Goal: Information Seeking & Learning: Learn about a topic

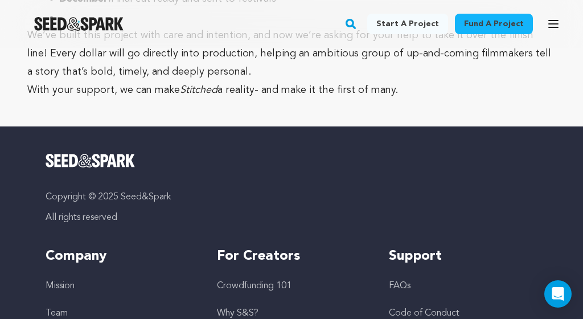
scroll to position [3072, 0]
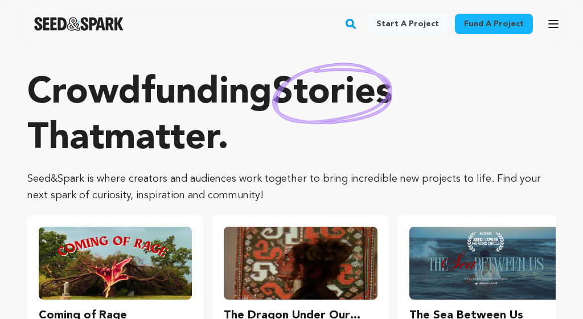
click at [546, 26] on button "Open main menu" at bounding box center [553, 24] width 23 height 23
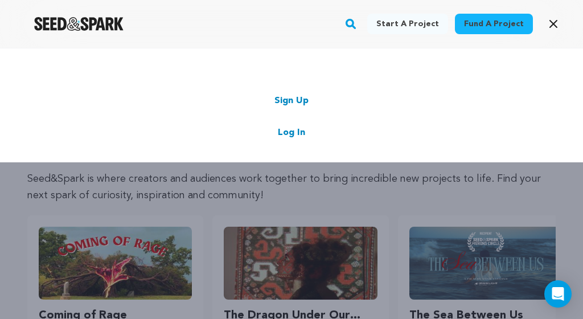
click at [284, 133] on link "Log In" at bounding box center [291, 133] width 27 height 14
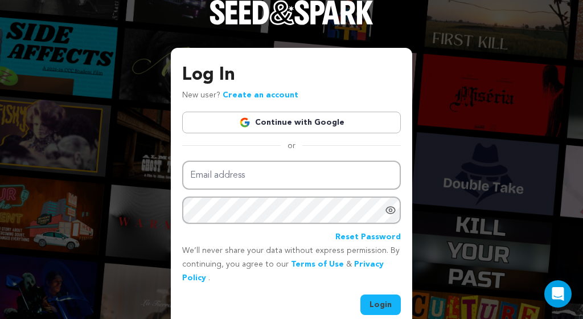
click at [283, 114] on link "Continue with Google" at bounding box center [291, 123] width 219 height 22
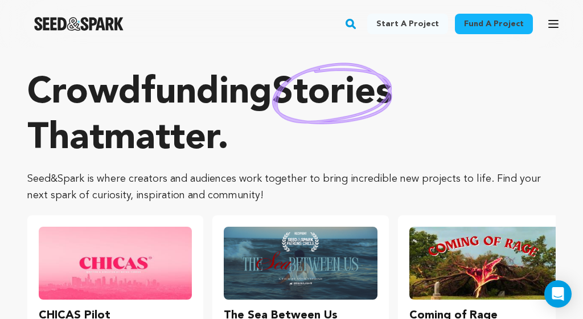
click at [544, 22] on button "Open main menu" at bounding box center [553, 24] width 23 height 23
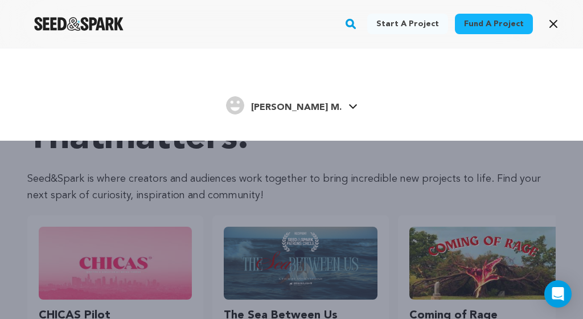
click at [327, 99] on link "[PERSON_NAME] [PERSON_NAME] M." at bounding box center [292, 104] width 132 height 21
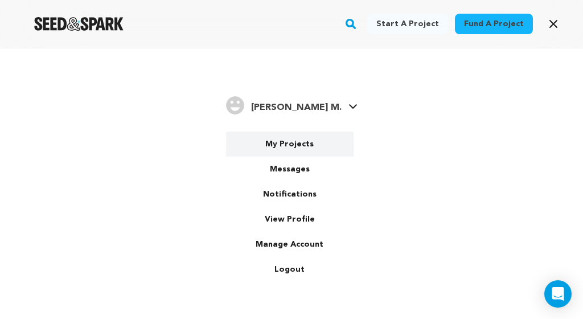
click at [295, 152] on link "My Projects" at bounding box center [290, 144] width 128 height 25
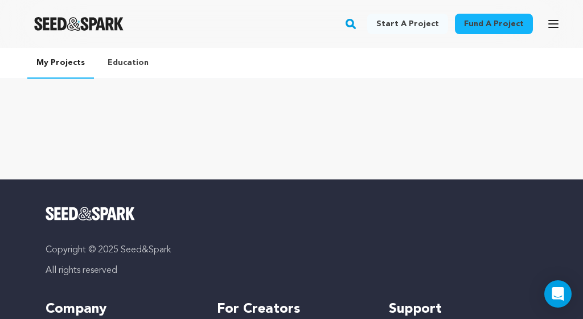
click at [317, 93] on div "My Projects Education" at bounding box center [291, 114] width 583 height 132
click at [307, 131] on div at bounding box center [291, 120] width 583 height 46
click at [554, 22] on icon "button" at bounding box center [554, 24] width 14 height 14
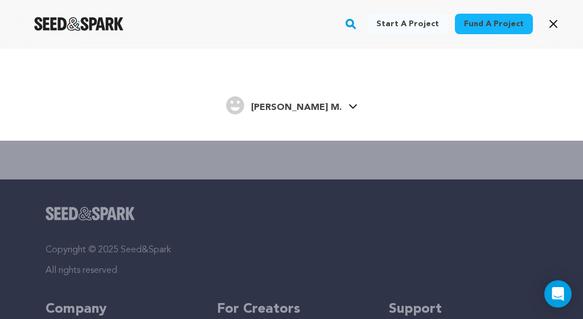
click at [288, 104] on span "[PERSON_NAME] M." at bounding box center [296, 107] width 91 height 9
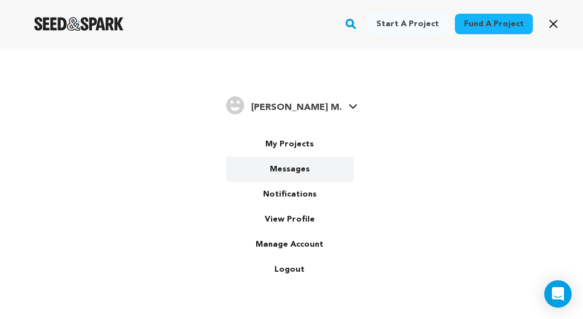
click at [286, 160] on link "Messages" at bounding box center [290, 169] width 128 height 25
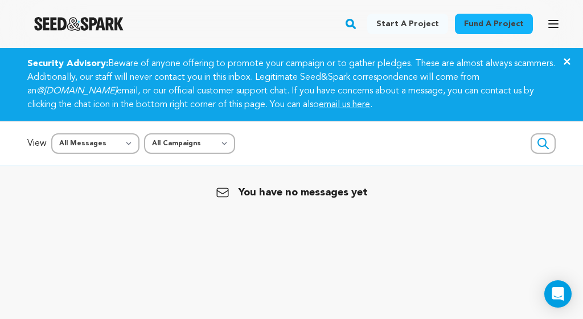
click at [556, 21] on icon "button" at bounding box center [553, 24] width 9 height 7
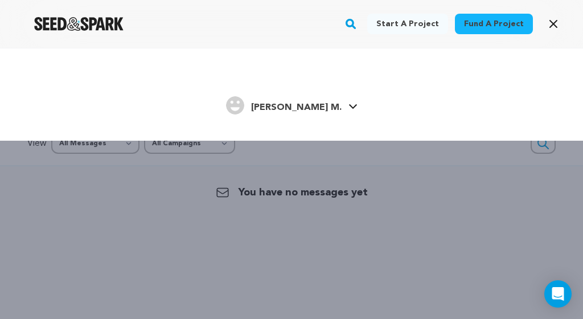
click at [284, 107] on span "[PERSON_NAME] M." at bounding box center [296, 107] width 91 height 9
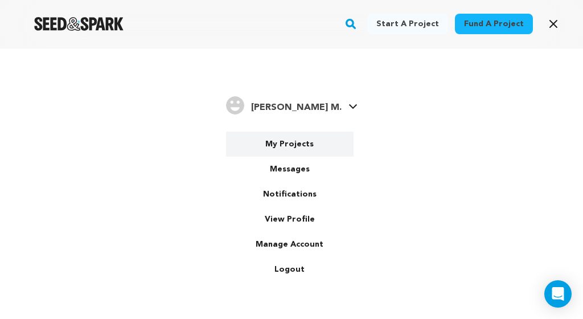
click at [288, 141] on link "My Projects" at bounding box center [290, 144] width 128 height 25
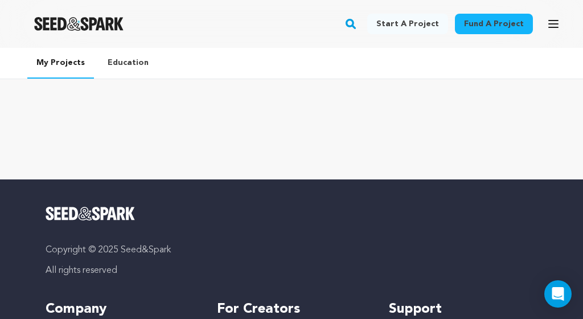
click at [175, 66] on ul "My Projects Education" at bounding box center [291, 63] width 583 height 31
click at [121, 63] on link "Education" at bounding box center [128, 63] width 59 height 30
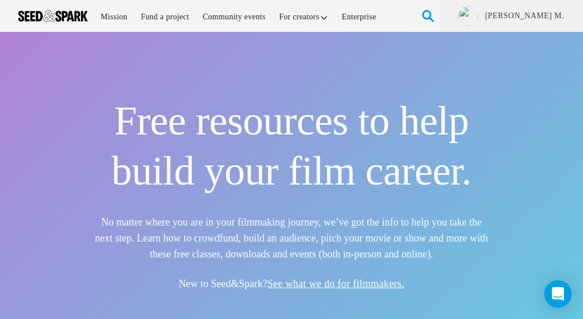
click at [51, 13] on img at bounding box center [53, 15] width 70 height 11
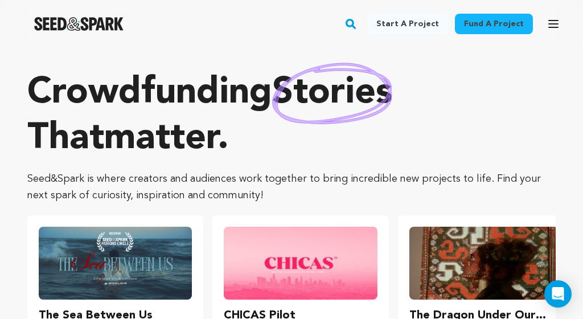
click at [417, 22] on link "Start a project" at bounding box center [407, 24] width 81 height 21
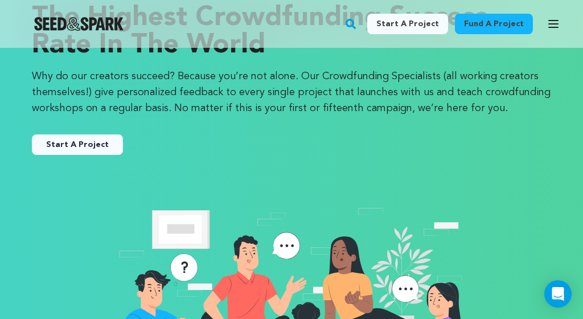
scroll to position [96, 0]
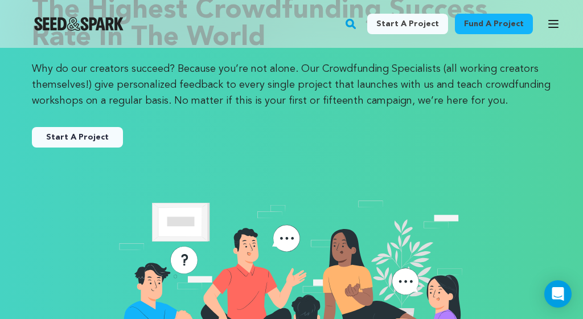
click at [560, 23] on icon "button" at bounding box center [554, 24] width 14 height 14
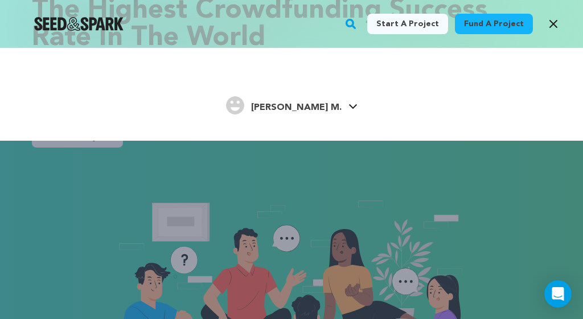
click at [349, 107] on icon at bounding box center [353, 107] width 9 height 6
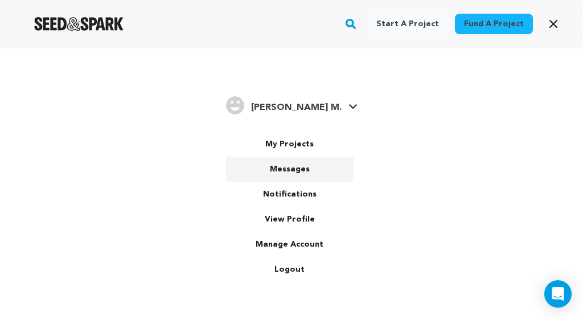
click at [290, 168] on link "Messages" at bounding box center [290, 169] width 128 height 25
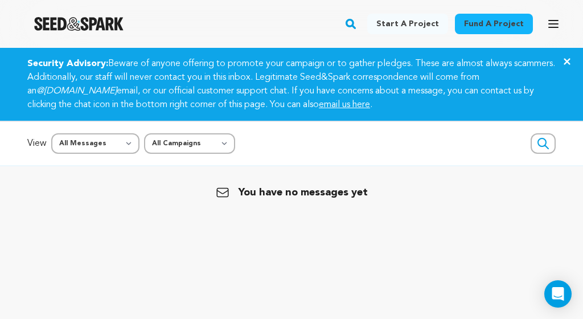
click at [560, 23] on icon "button" at bounding box center [554, 24] width 14 height 14
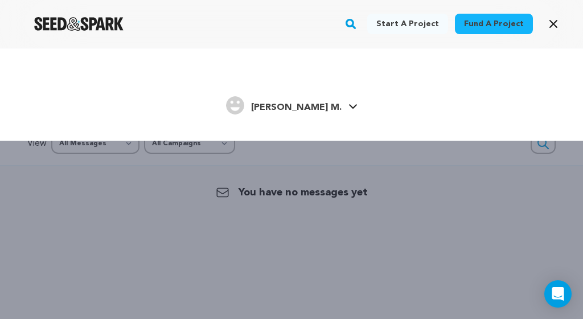
click at [349, 106] on icon at bounding box center [353, 107] width 9 height 6
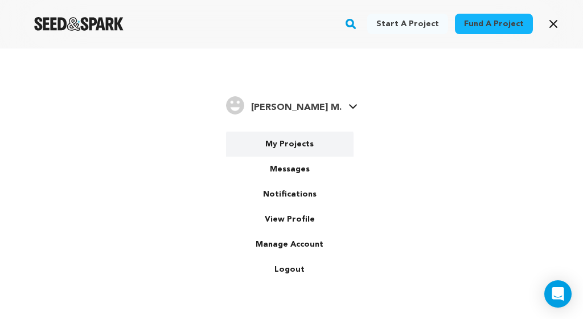
click at [300, 148] on link "My Projects" at bounding box center [290, 144] width 128 height 25
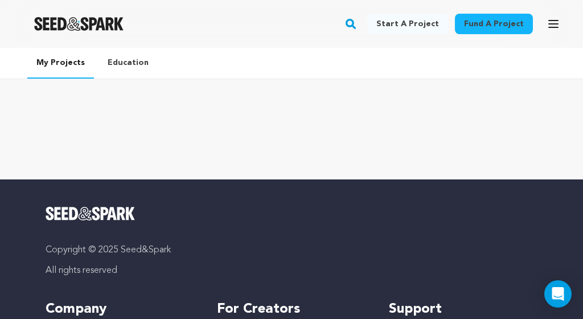
click at [548, 24] on icon "button" at bounding box center [554, 24] width 14 height 14
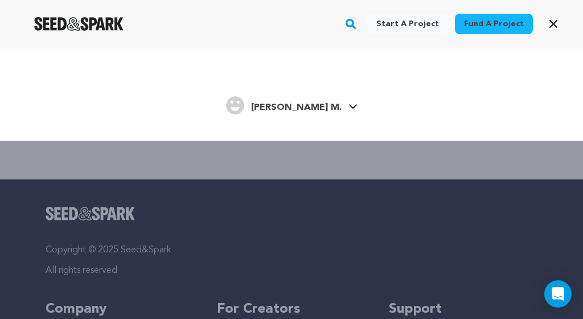
click at [549, 24] on icon "button" at bounding box center [554, 24] width 14 height 14
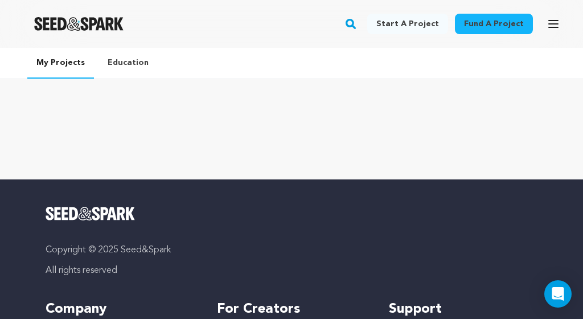
click at [187, 61] on ul "My Projects Education" at bounding box center [291, 63] width 583 height 31
click at [383, 64] on ul "My Projects Education" at bounding box center [291, 63] width 583 height 31
click at [68, 66] on link "My Projects" at bounding box center [60, 63] width 67 height 31
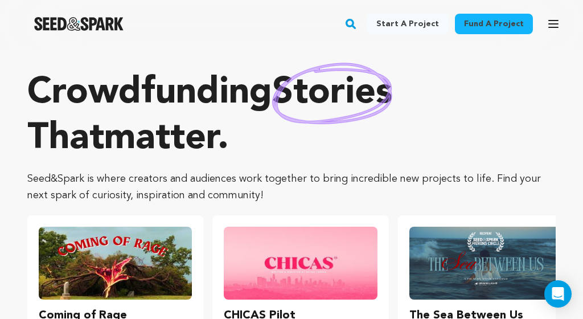
click at [554, 27] on icon "button" at bounding box center [553, 24] width 9 height 7
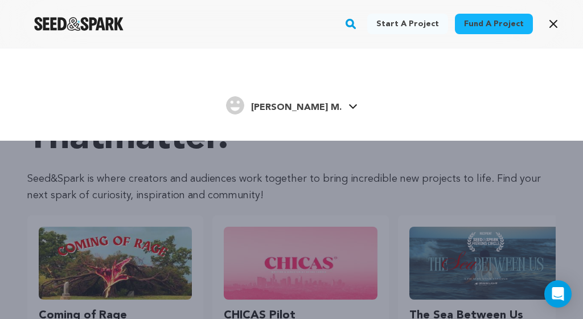
click at [320, 108] on link "[PERSON_NAME] [PERSON_NAME] M." at bounding box center [292, 104] width 132 height 21
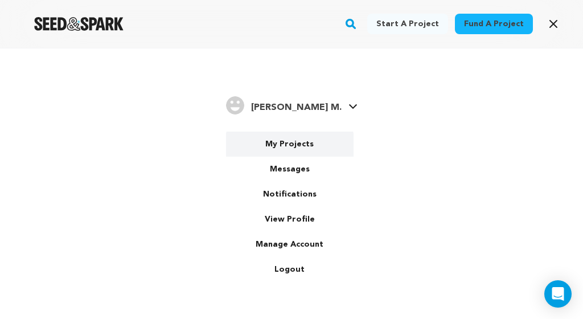
click at [301, 150] on link "My Projects" at bounding box center [290, 144] width 128 height 25
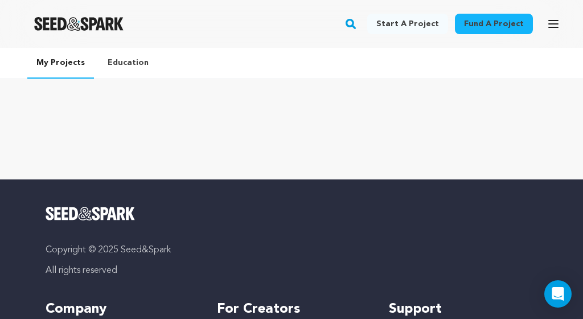
click at [128, 59] on link "Education" at bounding box center [128, 63] width 59 height 30
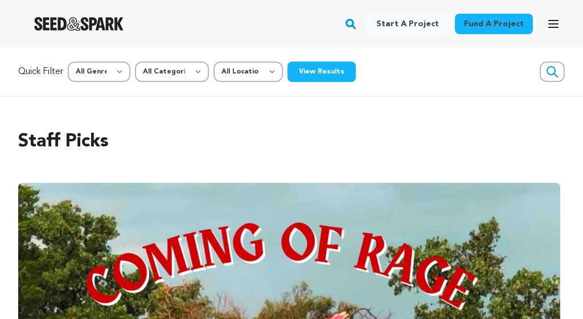
scroll to position [0, 2624]
click at [294, 133] on h2 "Staff Picks" at bounding box center [291, 141] width 547 height 27
click at [553, 27] on icon "button" at bounding box center [553, 24] width 9 height 7
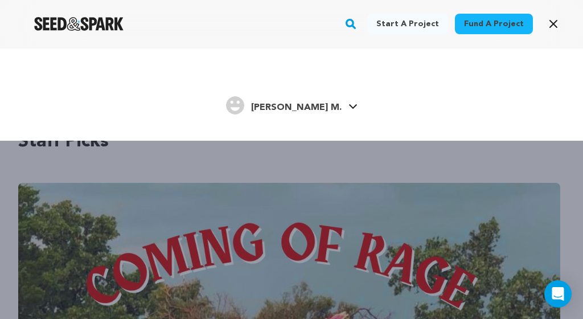
click at [317, 105] on span "[PERSON_NAME] M." at bounding box center [296, 107] width 91 height 9
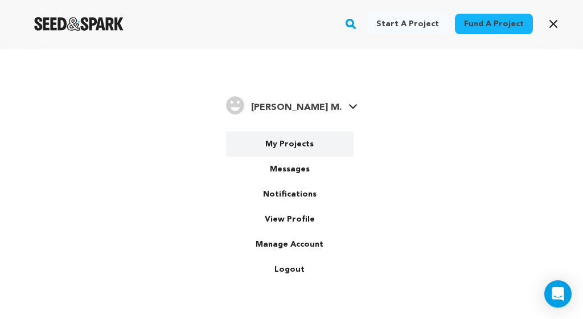
click at [293, 146] on link "My Projects" at bounding box center [290, 144] width 128 height 25
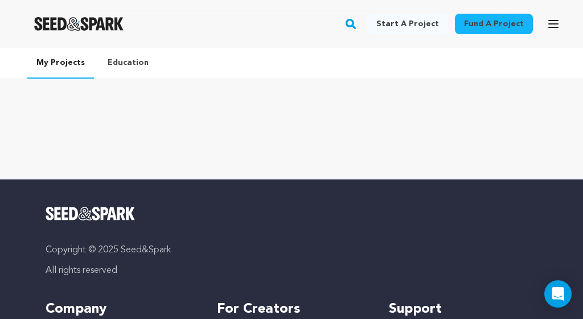
click at [554, 21] on icon "button" at bounding box center [553, 24] width 9 height 7
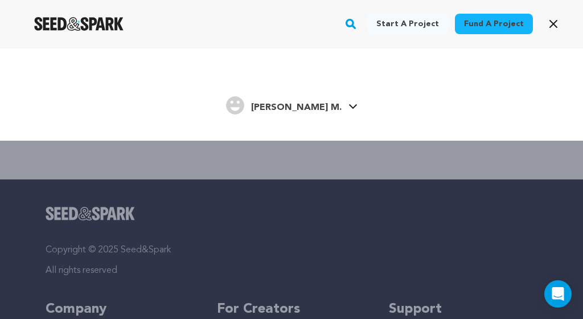
click at [313, 101] on h4 "[PERSON_NAME] M." at bounding box center [296, 108] width 91 height 14
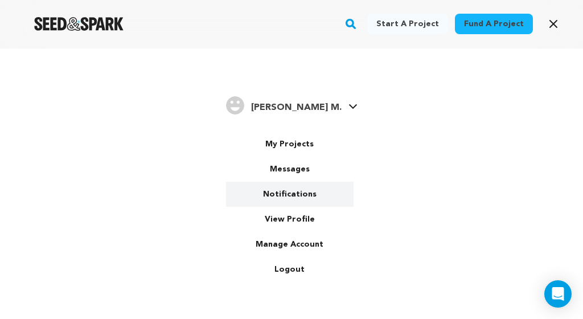
drag, startPoint x: 296, startPoint y: 175, endPoint x: 291, endPoint y: 199, distance: 24.4
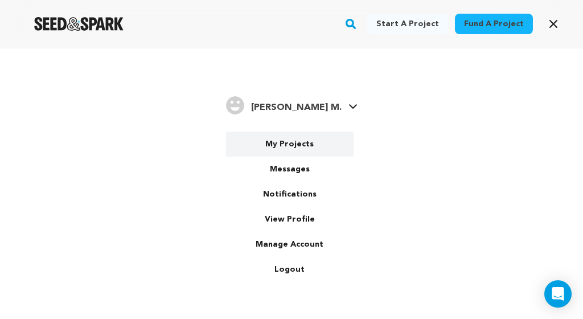
click at [291, 137] on link "My Projects" at bounding box center [290, 144] width 128 height 25
click at [291, 144] on link "My Projects" at bounding box center [290, 144] width 128 height 25
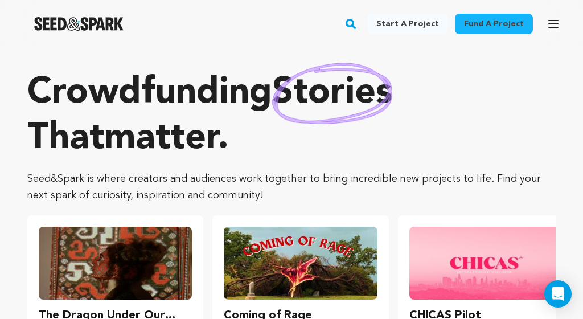
click at [545, 19] on button "Open main menu" at bounding box center [553, 24] width 23 height 23
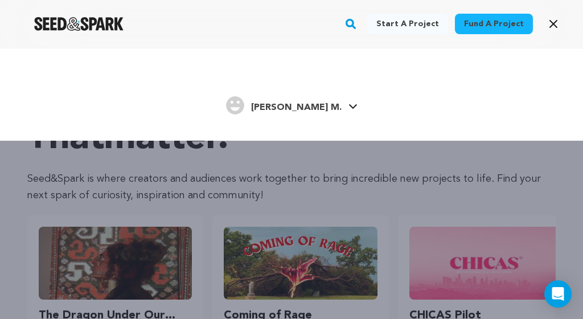
click at [322, 104] on link "[PERSON_NAME] [PERSON_NAME] M." at bounding box center [292, 104] width 132 height 21
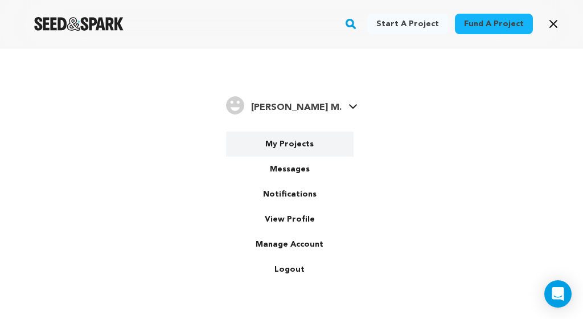
click at [298, 138] on link "My Projects" at bounding box center [290, 144] width 128 height 25
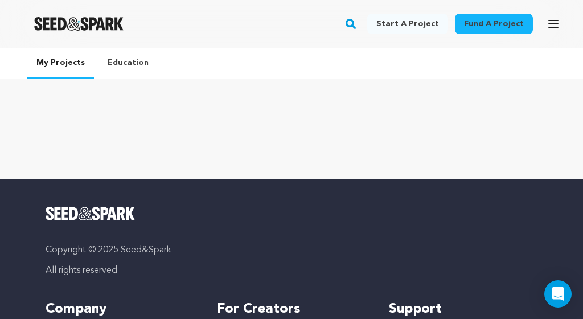
click at [560, 24] on icon "button" at bounding box center [554, 24] width 14 height 14
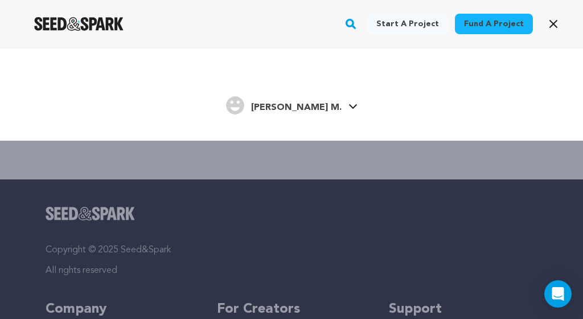
click at [322, 106] on link "Sauter M. Sauter M." at bounding box center [292, 104] width 132 height 21
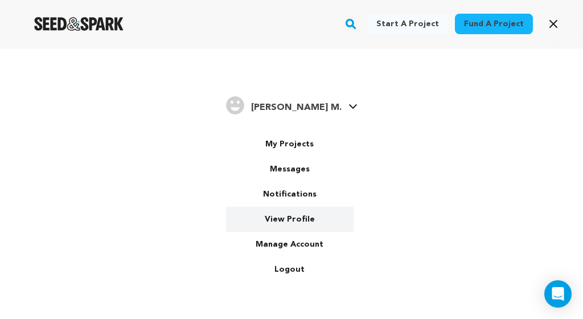
click at [314, 211] on link "View Profile" at bounding box center [290, 219] width 128 height 25
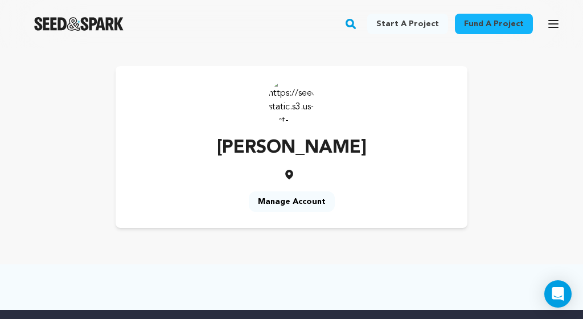
scroll to position [-7, 0]
click at [295, 99] on img at bounding box center [292, 100] width 46 height 46
click at [292, 104] on img at bounding box center [292, 100] width 46 height 46
click at [289, 116] on img at bounding box center [292, 100] width 46 height 46
click at [266, 212] on link "Manage Account" at bounding box center [292, 201] width 86 height 21
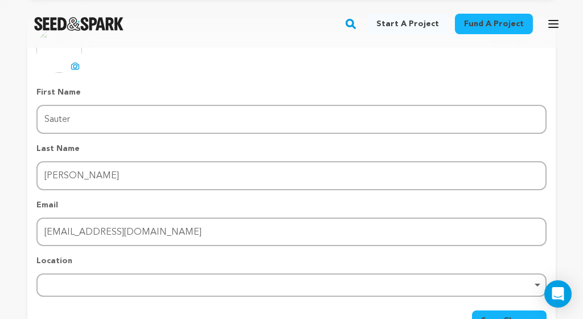
scroll to position [158, 0]
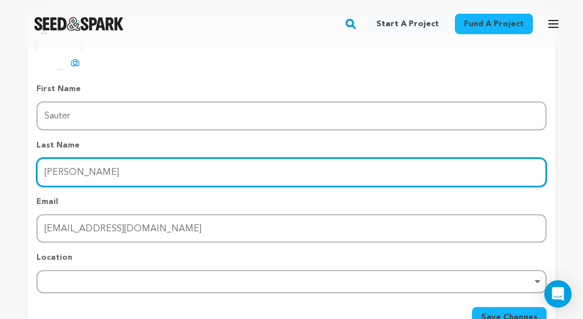
drag, startPoint x: 75, startPoint y: 170, endPoint x: 0, endPoint y: 167, distance: 74.7
drag, startPoint x: 92, startPoint y: 171, endPoint x: 33, endPoint y: 171, distance: 59.3
click at [33, 171] on div "uploading spinner upload profile image First Name First Name Sauter Last Name L…" at bounding box center [291, 176] width 529 height 304
type input "Sauter"
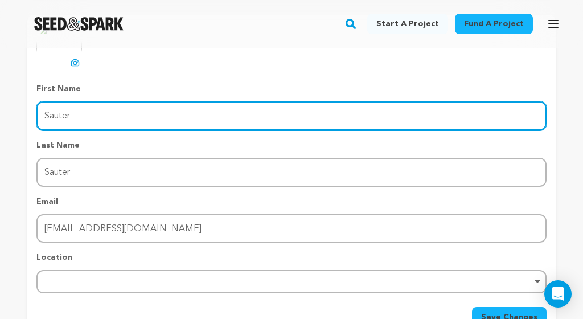
drag, startPoint x: 87, startPoint y: 119, endPoint x: 0, endPoint y: 115, distance: 86.7
type input "[PERSON_NAME]"
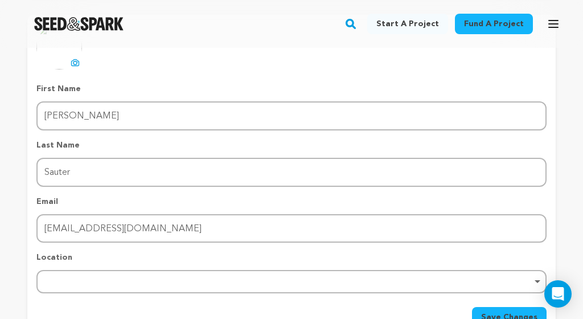
click at [113, 197] on p "Email" at bounding box center [291, 201] width 511 height 11
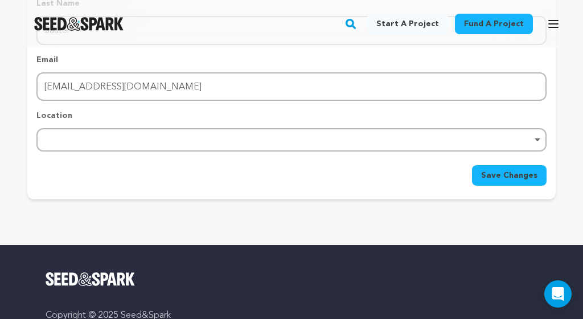
scroll to position [307, 0]
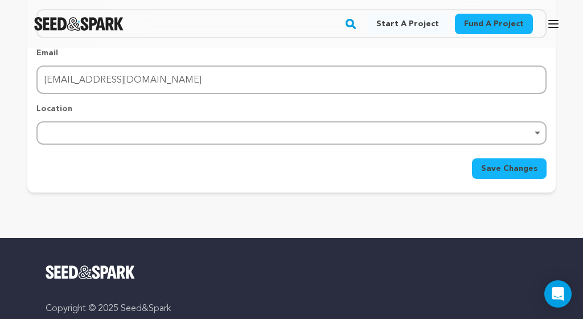
click at [130, 119] on div "Location Remove item" at bounding box center [291, 124] width 511 height 42
click at [125, 129] on div "Remove item" at bounding box center [291, 132] width 511 height 23
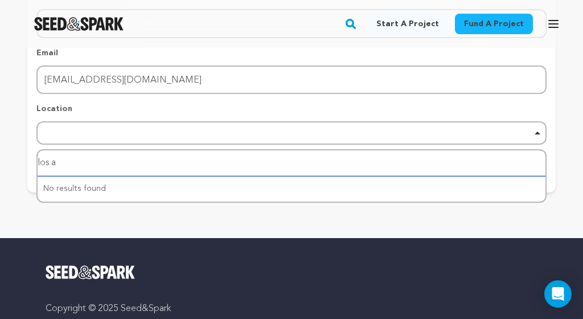
type input "los an"
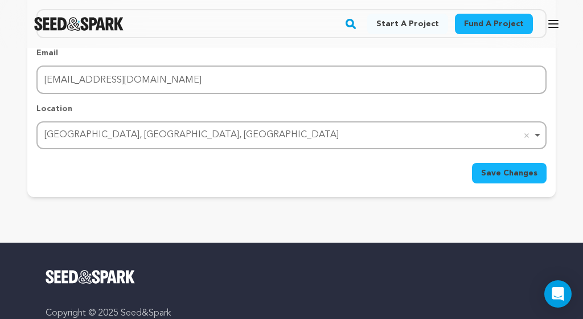
click at [504, 174] on span "Save Changes" at bounding box center [509, 173] width 56 height 11
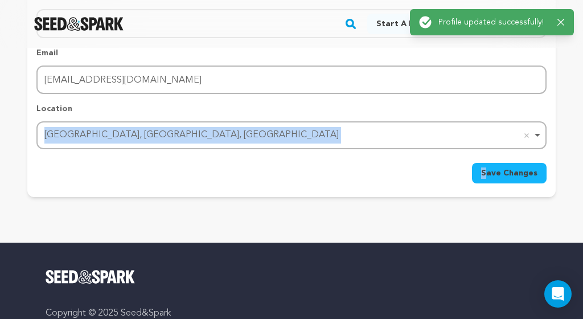
drag, startPoint x: 578, startPoint y: 154, endPoint x: 577, endPoint y: 104, distance: 49.6
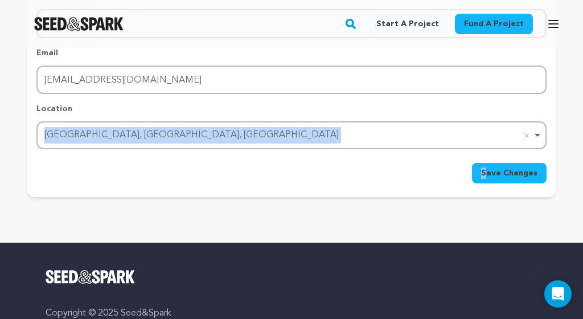
drag, startPoint x: 565, startPoint y: 109, endPoint x: 569, endPoint y: 1, distance: 108.9
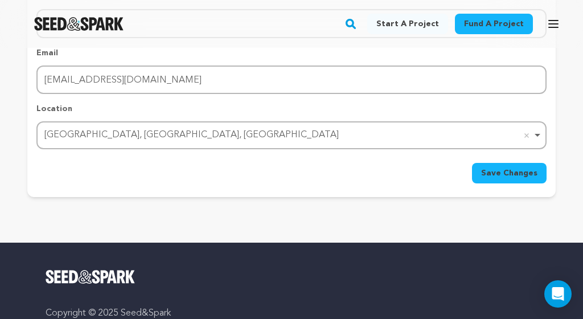
click at [552, 67] on div "uploading spinner upload profile image First Name First Name Molly Last Name La…" at bounding box center [291, 29] width 529 height 308
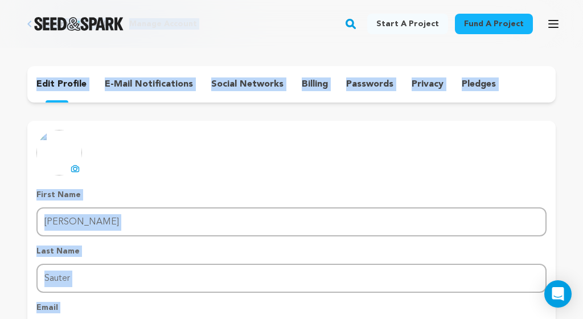
scroll to position [0, 0]
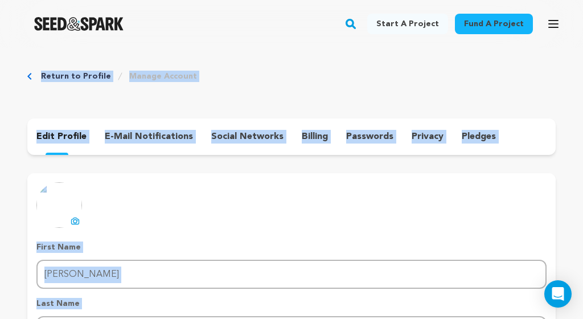
drag, startPoint x: 569, startPoint y: 1, endPoint x: 530, endPoint y: 27, distance: 47.1
click at [156, 108] on div "Return to Profile Manage Account edit profile e-mail notifications social netwo…" at bounding box center [291, 290] width 583 height 484
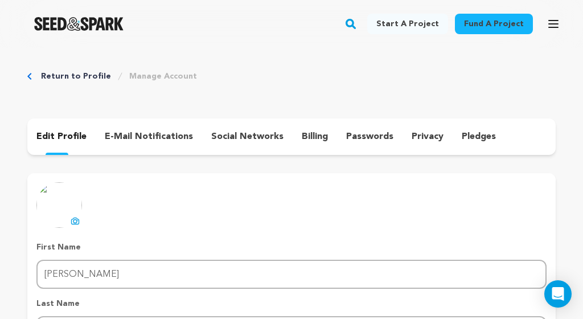
click at [59, 74] on link "Return to Profile" at bounding box center [76, 76] width 70 height 11
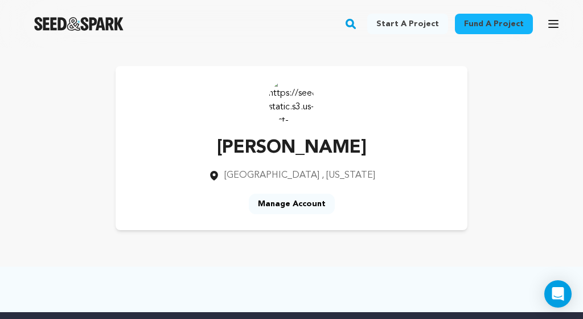
click at [289, 102] on img at bounding box center [292, 100] width 46 height 46
click at [297, 101] on img at bounding box center [292, 100] width 46 height 46
click at [296, 101] on img at bounding box center [292, 100] width 46 height 46
click at [277, 209] on link "Manage Account" at bounding box center [292, 204] width 86 height 21
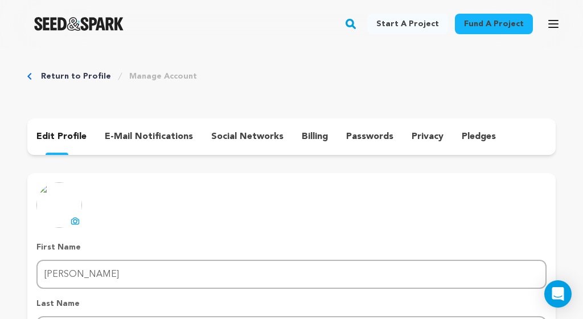
click at [81, 221] on button "uploading spinner upload profile image" at bounding box center [75, 221] width 14 height 14
click at [75, 222] on icon at bounding box center [75, 221] width 9 height 9
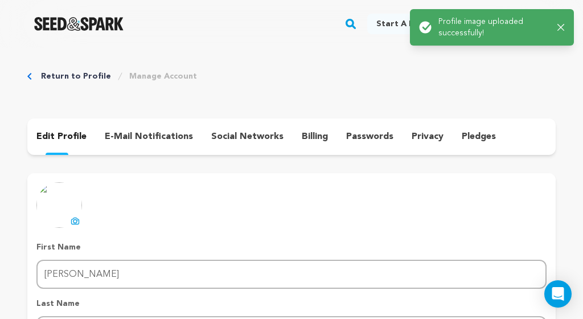
click at [75, 222] on icon at bounding box center [75, 221] width 9 height 9
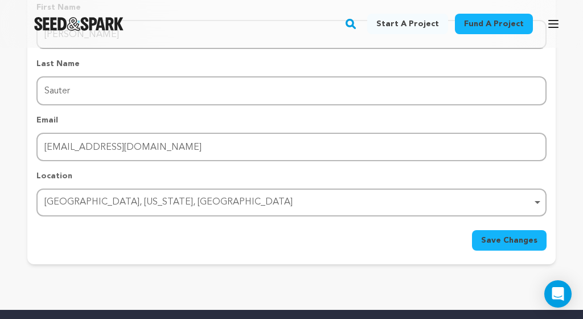
scroll to position [286, 0]
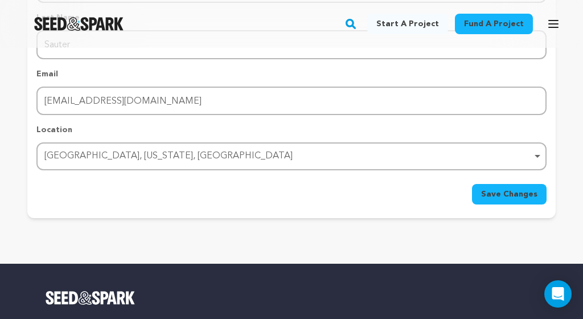
click at [484, 191] on button "Save Changes" at bounding box center [509, 194] width 75 height 21
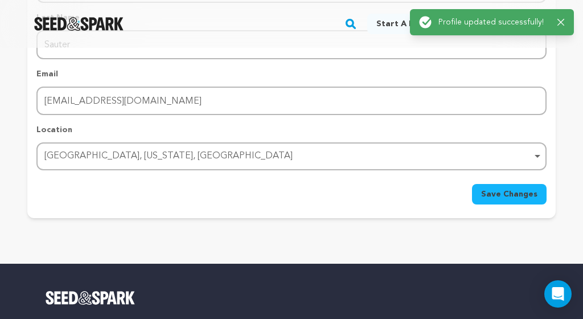
click at [561, 16] on div "Success: Info: Warning: Error: Profile updated successfully! Close notification" at bounding box center [492, 22] width 146 height 13
click at [561, 19] on icon "button" at bounding box center [561, 22] width 7 height 7
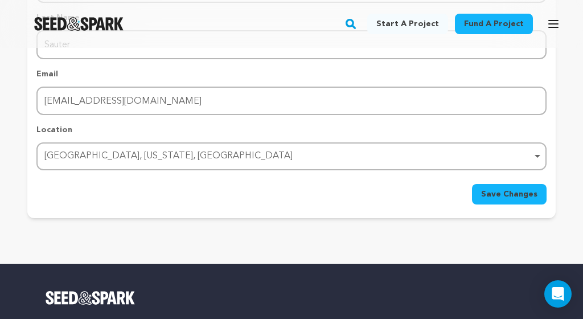
click at [549, 19] on icon "button" at bounding box center [554, 24] width 14 height 14
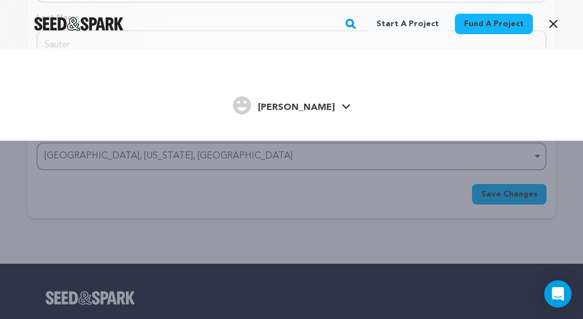
click at [313, 108] on span "[PERSON_NAME]" at bounding box center [296, 107] width 77 height 9
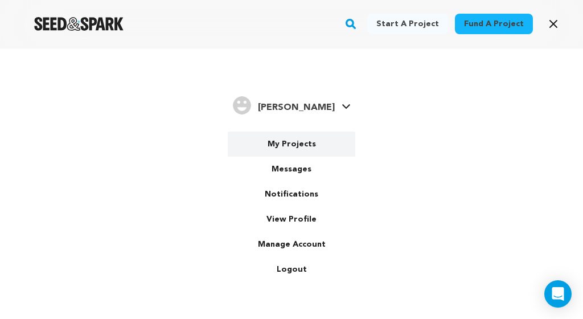
click at [300, 152] on link "My Projects" at bounding box center [292, 144] width 128 height 25
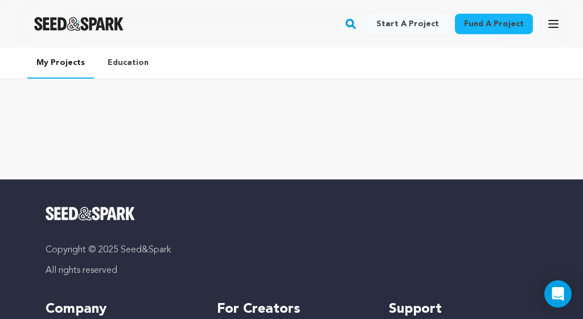
click at [130, 117] on div at bounding box center [291, 120] width 583 height 46
click at [133, 122] on div at bounding box center [291, 120] width 583 height 46
click at [557, 22] on icon "button" at bounding box center [554, 24] width 14 height 14
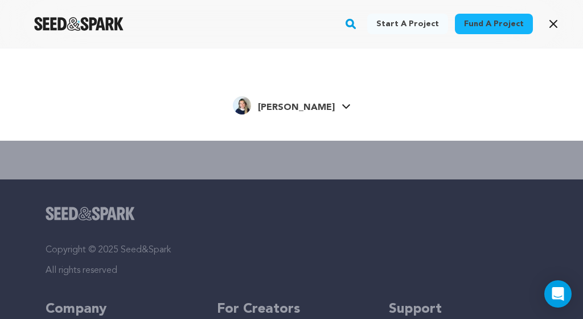
click at [342, 107] on icon at bounding box center [346, 106] width 8 height 5
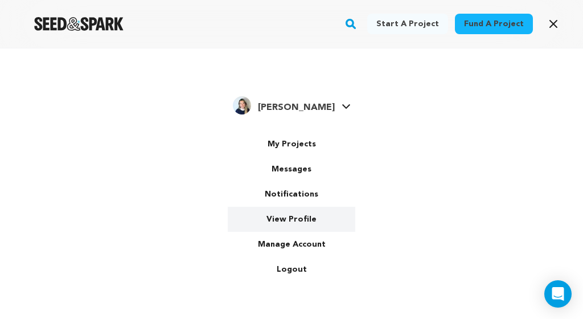
click at [288, 216] on link "View Profile" at bounding box center [292, 219] width 128 height 25
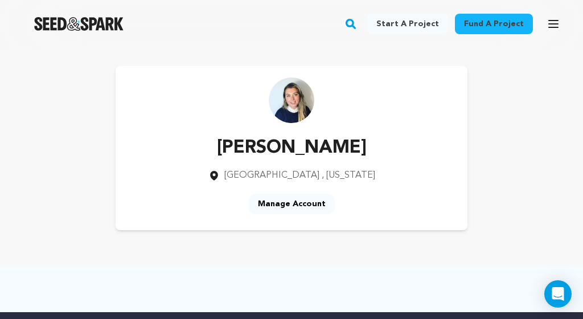
click at [553, 27] on icon "button" at bounding box center [553, 24] width 9 height 7
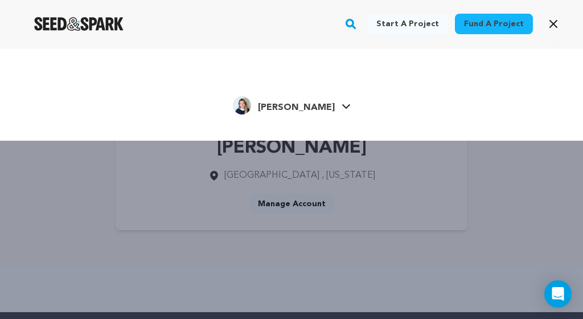
click at [342, 104] on icon at bounding box center [346, 107] width 9 height 6
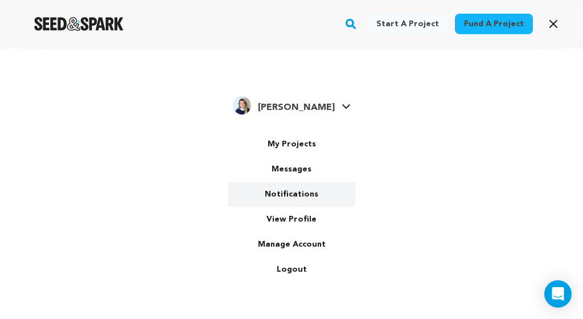
click at [281, 193] on link "Notifications" at bounding box center [292, 194] width 128 height 25
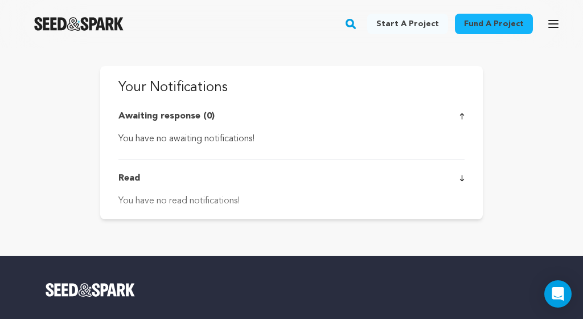
click at [545, 33] on button "Open main menu" at bounding box center [553, 24] width 23 height 23
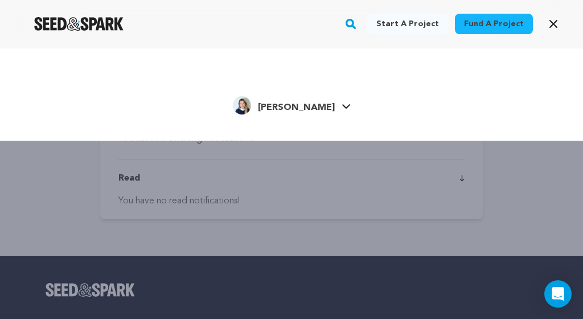
click at [313, 103] on h4 "[PERSON_NAME]" at bounding box center [296, 108] width 77 height 14
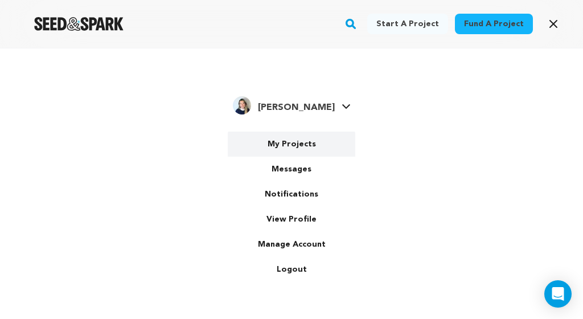
click at [300, 149] on link "My Projects" at bounding box center [292, 144] width 128 height 25
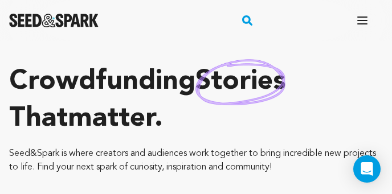
click at [360, 18] on icon "button" at bounding box center [363, 21] width 14 height 14
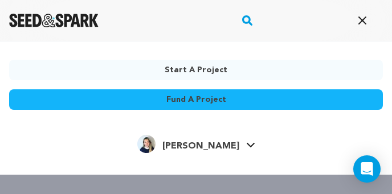
click at [246, 143] on icon at bounding box center [250, 145] width 9 height 6
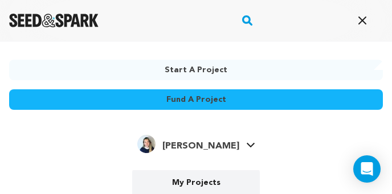
click at [213, 181] on link "My Projects" at bounding box center [196, 182] width 128 height 25
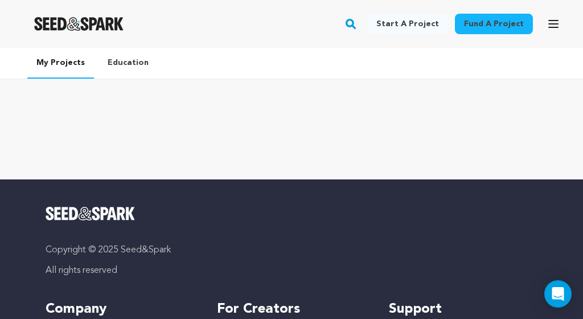
click at [276, 138] on div at bounding box center [291, 120] width 583 height 46
click at [391, 19] on button "Open main menu" at bounding box center [553, 24] width 23 height 23
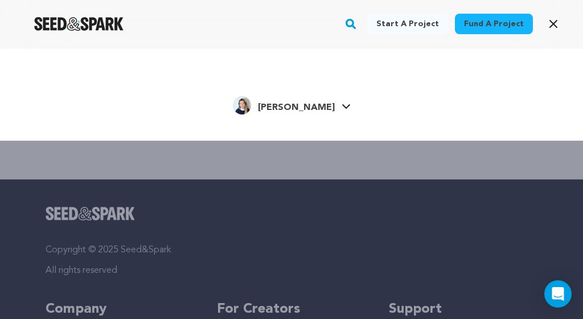
click at [342, 104] on icon at bounding box center [346, 107] width 9 height 6
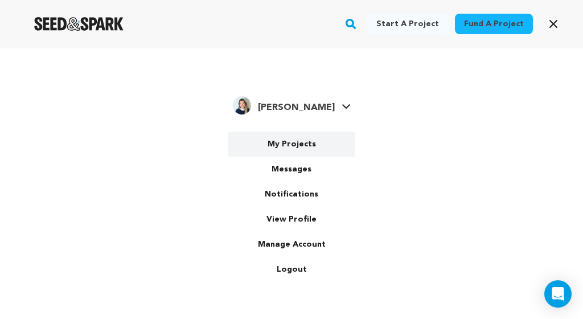
click at [299, 149] on link "My Projects" at bounding box center [292, 144] width 128 height 25
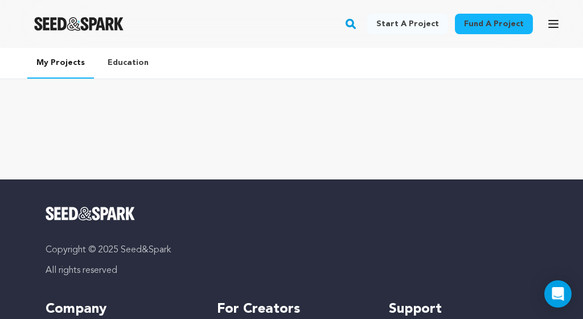
click at [553, 24] on icon "button" at bounding box center [553, 24] width 9 height 7
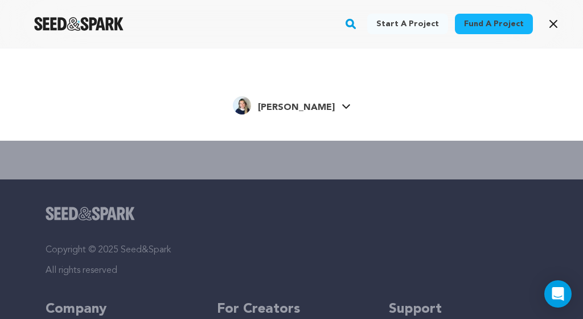
click at [321, 111] on link "[PERSON_NAME] [PERSON_NAME]" at bounding box center [292, 104] width 118 height 21
click at [342, 107] on icon at bounding box center [346, 106] width 8 height 5
click at [358, 25] on rect "button" at bounding box center [351, 24] width 14 height 14
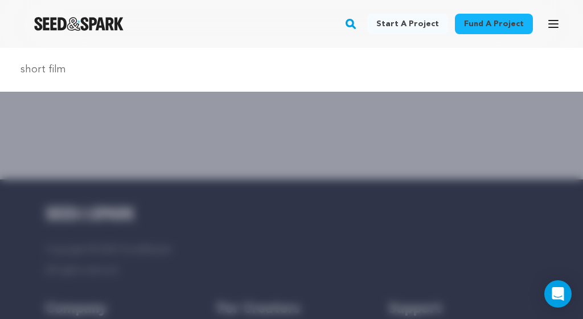
type input "short film"
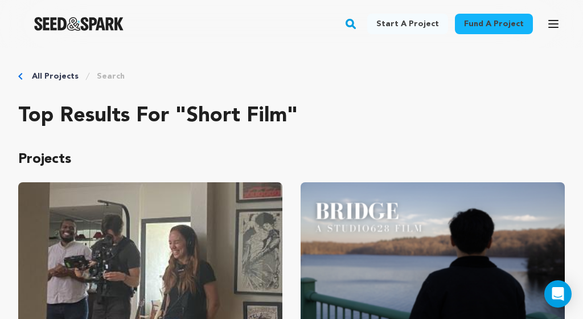
click at [213, 153] on p "Projects" at bounding box center [291, 159] width 547 height 18
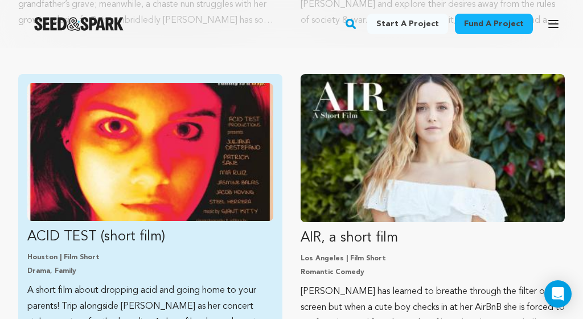
scroll to position [1314, 0]
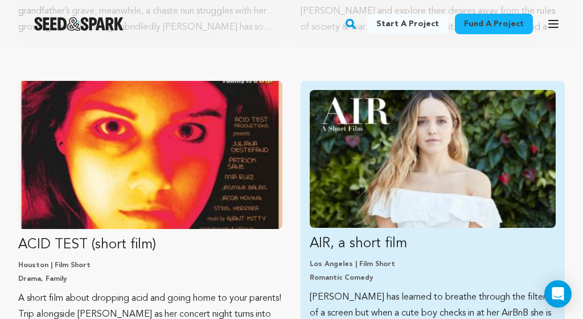
click at [347, 182] on img "Fund AIR, a short film" at bounding box center [433, 159] width 246 height 138
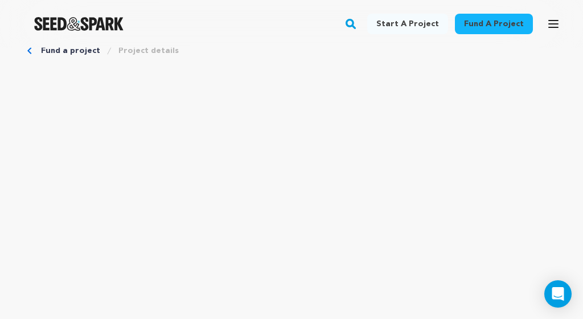
scroll to position [-1, 0]
click at [49, 75] on link "Fund a project" at bounding box center [70, 76] width 59 height 11
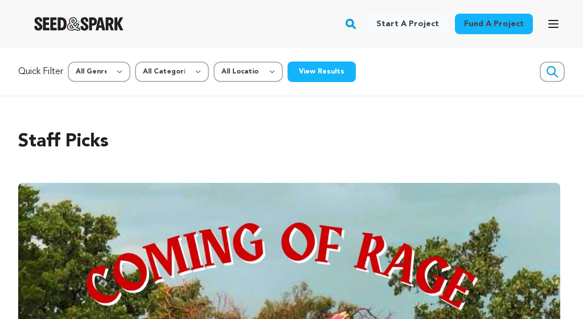
scroll to position [0, 691]
click at [186, 135] on h2 "Staff Picks" at bounding box center [291, 141] width 547 height 27
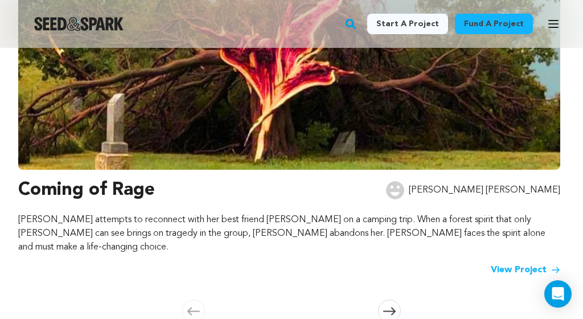
scroll to position [321, 0]
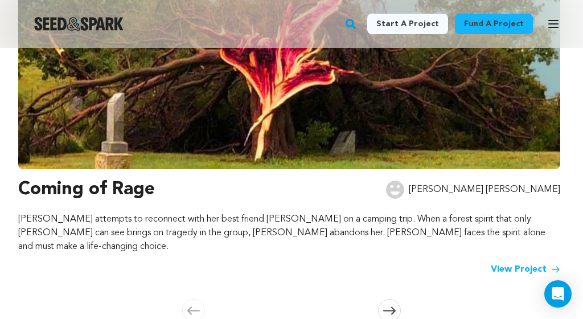
click at [146, 156] on img at bounding box center [289, 16] width 542 height 308
click at [519, 263] on link "View Project" at bounding box center [526, 270] width 70 height 14
click at [201, 211] on div "Coming of Rage Adrianna Amy Luisa attempts to reconnect with her best friend Ni…" at bounding box center [289, 226] width 542 height 100
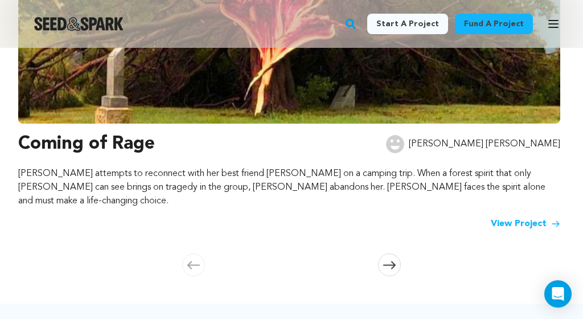
scroll to position [390, 0]
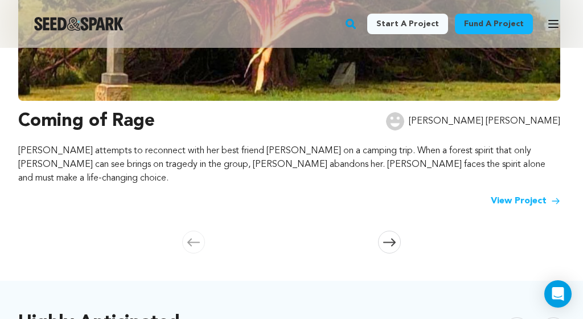
click at [390, 238] on icon at bounding box center [389, 242] width 13 height 9
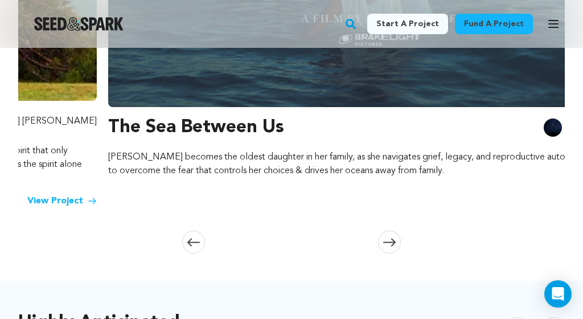
scroll to position [0, 554]
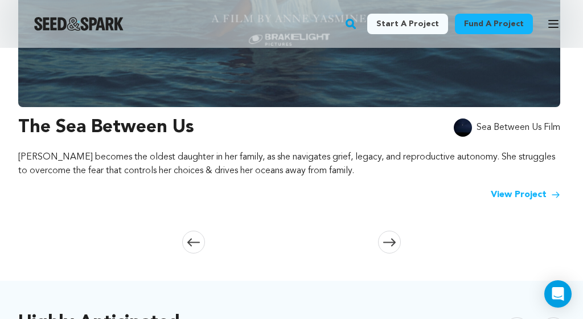
click at [390, 231] on span at bounding box center [389, 242] width 23 height 23
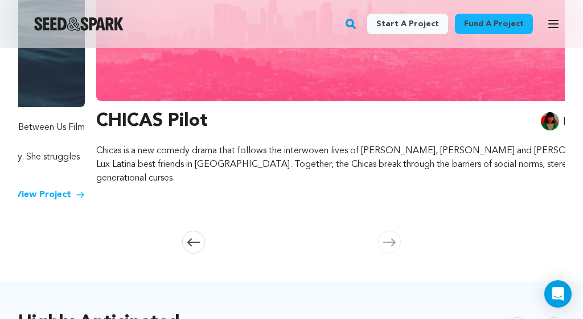
scroll to position [0, 1108]
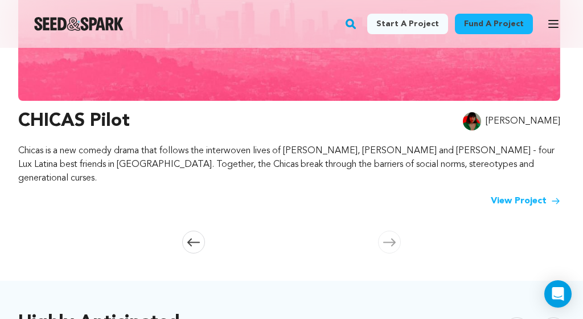
click at [390, 231] on span at bounding box center [389, 242] width 23 height 23
click at [388, 238] on icon at bounding box center [389, 242] width 13 height 9
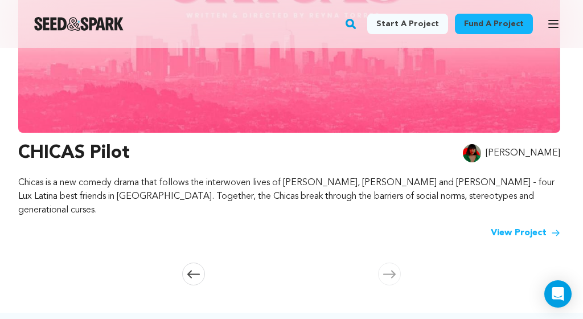
scroll to position [358, 0]
click at [391, 269] on icon at bounding box center [389, 273] width 13 height 9
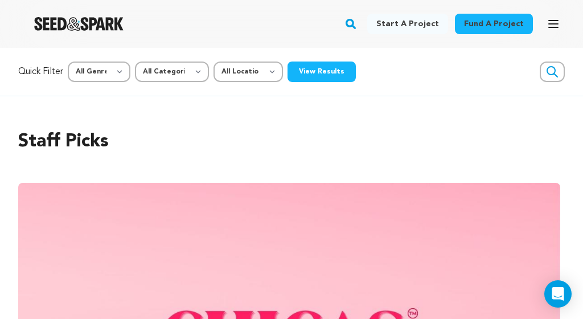
scroll to position [0, 0]
select select "383"
select select "1671"
click at [316, 70] on button "View Results" at bounding box center [322, 72] width 68 height 21
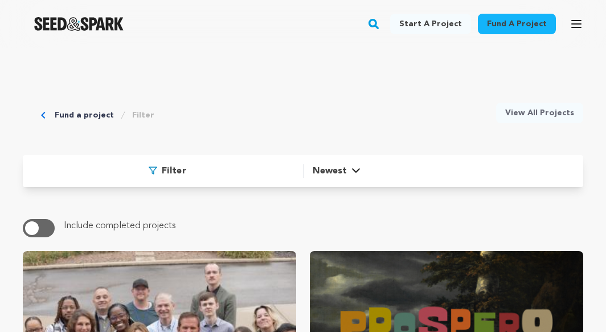
click at [174, 162] on div "Filter Newest Newest Most Popular Most Funded" at bounding box center [303, 171] width 561 height 32
click at [172, 171] on span "Filter" at bounding box center [174, 171] width 24 height 14
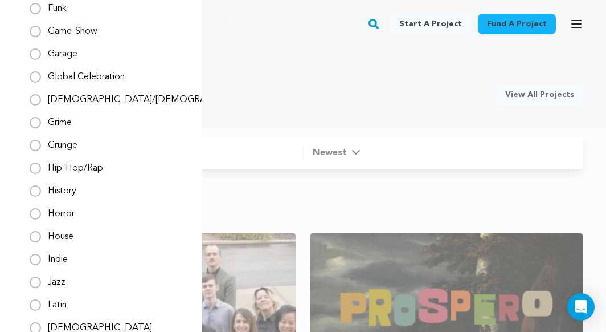
scroll to position [748, 0]
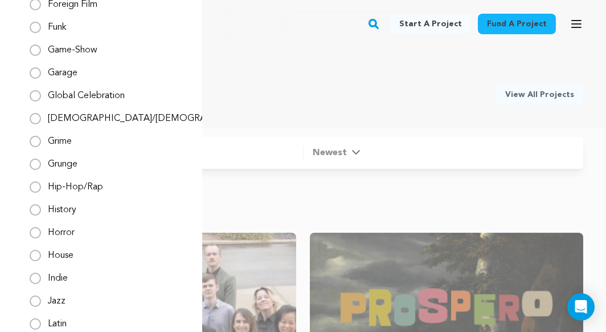
drag, startPoint x: 197, startPoint y: 42, endPoint x: 134, endPoint y: -6, distance: 78.9
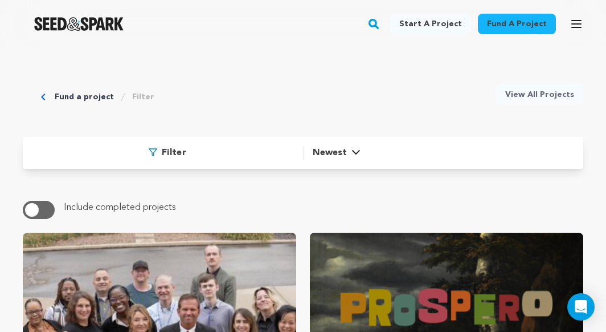
click at [276, 124] on div "Fund a project Filter View All Projects" at bounding box center [303, 79] width 561 height 98
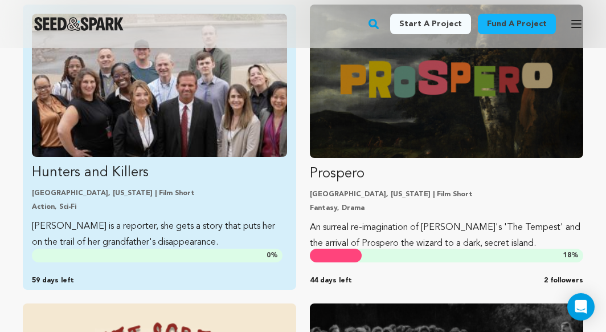
scroll to position [254, 0]
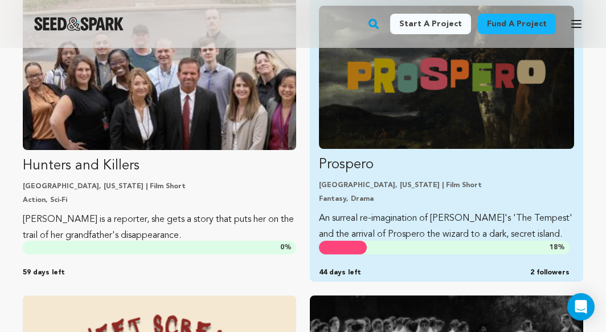
click at [370, 150] on link "Prospero Fayetteville, Arkansas | Film Short Fantasy, Drama An surreal re-imagi…" at bounding box center [446, 124] width 255 height 236
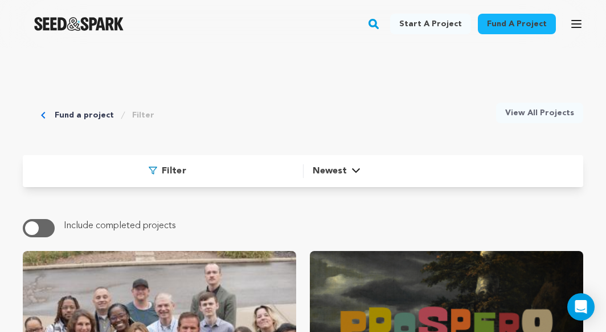
scroll to position [254, 0]
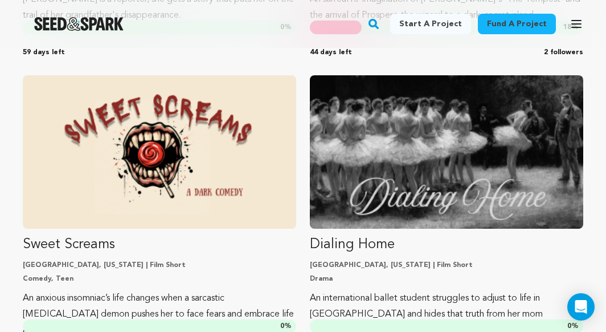
scroll to position [468, 0]
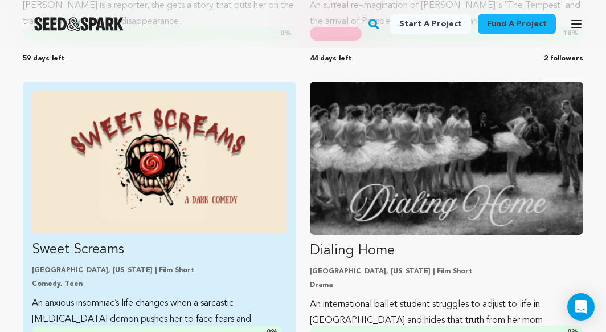
click at [236, 203] on img "Fund Sweet Screams" at bounding box center [159, 162] width 255 height 143
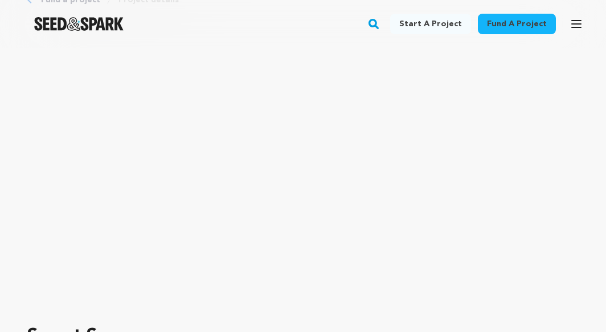
scroll to position [83, 0]
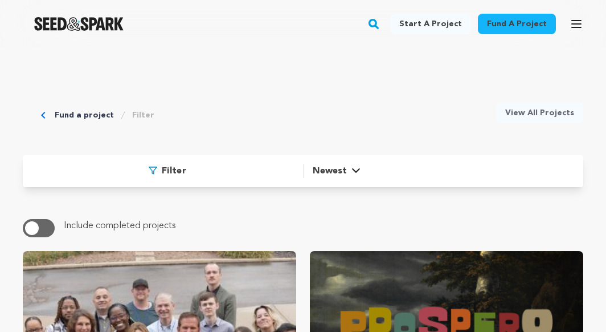
scroll to position [468, 0]
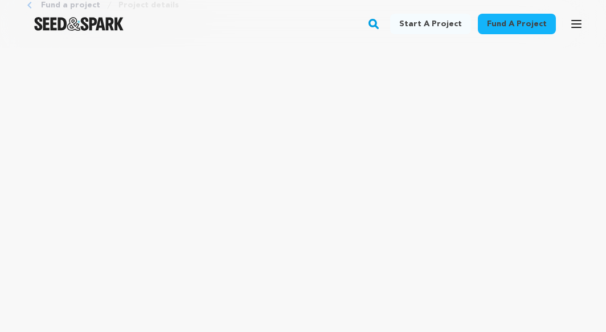
scroll to position [71, 0]
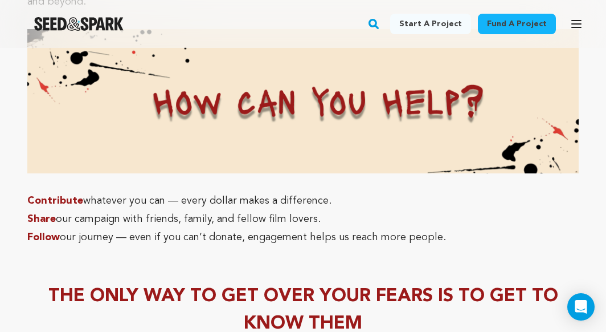
scroll to position [2685, 0]
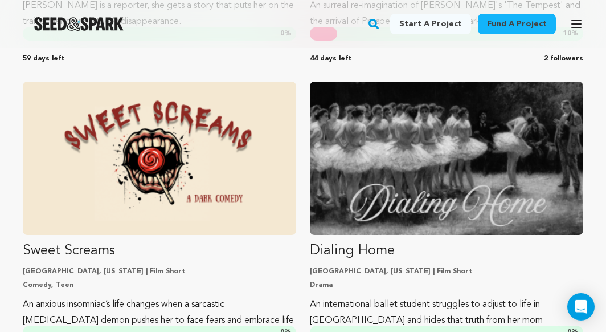
scroll to position [468, 0]
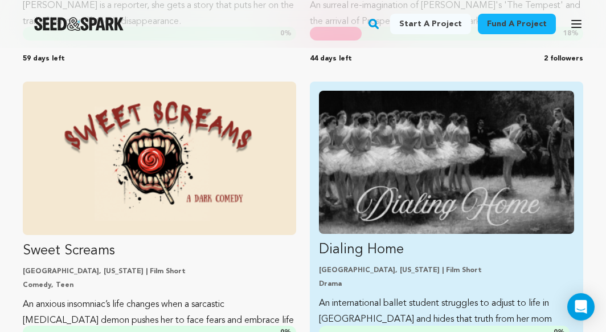
click at [392, 205] on img "Fund Dialing Home" at bounding box center [446, 162] width 255 height 143
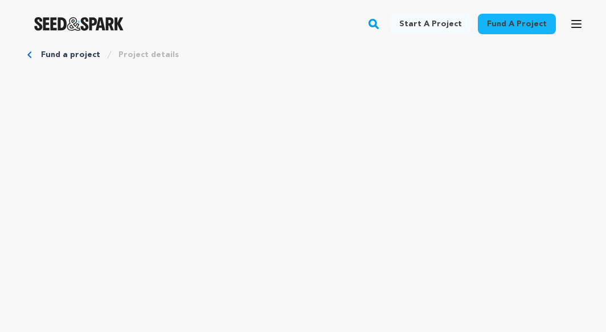
scroll to position [23, 0]
click at [27, 33] on div at bounding box center [79, 24] width 158 height 30
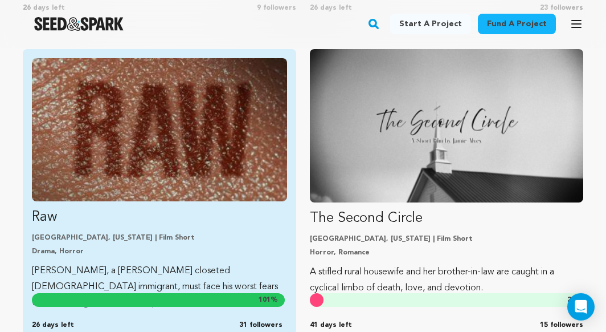
scroll to position [2022, 0]
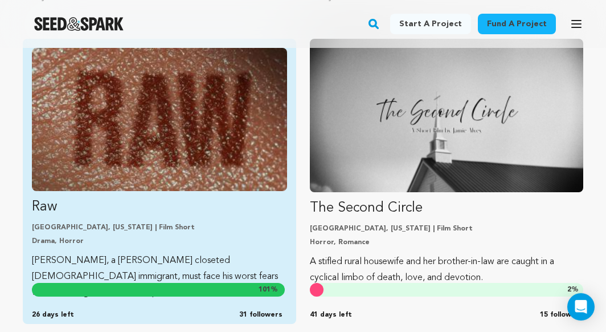
click at [164, 127] on img "Fund Raw" at bounding box center [159, 119] width 255 height 143
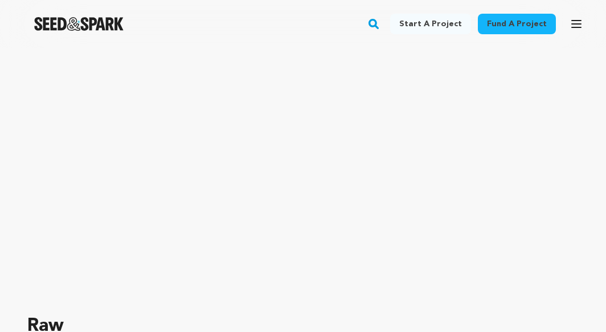
scroll to position [91, 0]
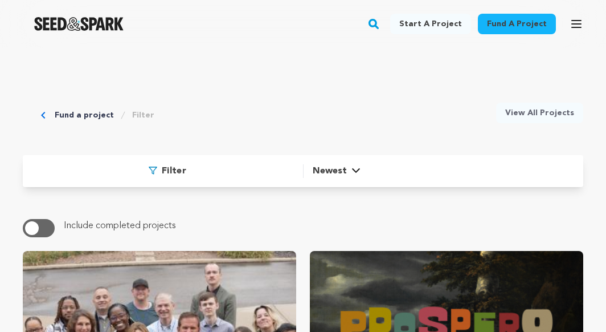
scroll to position [2022, 0]
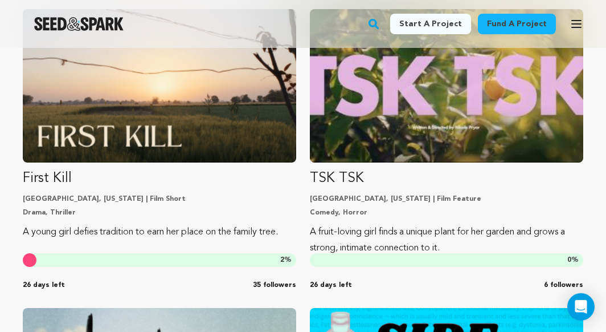
scroll to position [2355, 0]
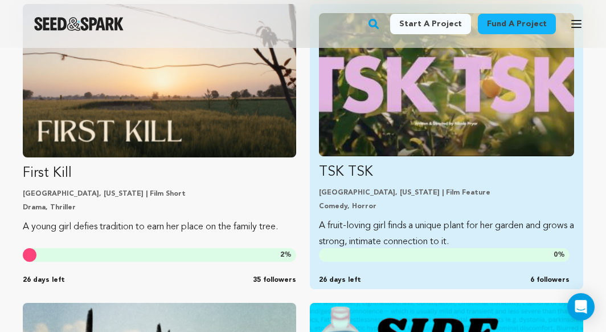
click at [405, 117] on img "Fund TSK TSK" at bounding box center [446, 84] width 255 height 143
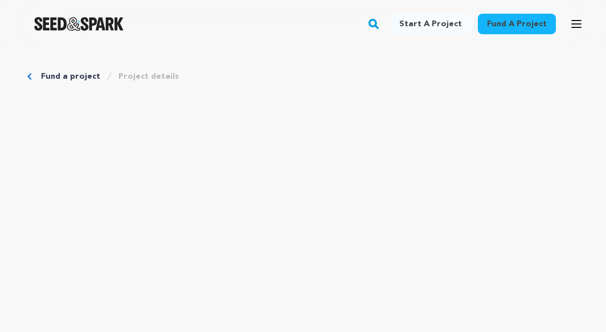
click at [289, 75] on div "Fund a project Project details" at bounding box center [303, 76] width 552 height 11
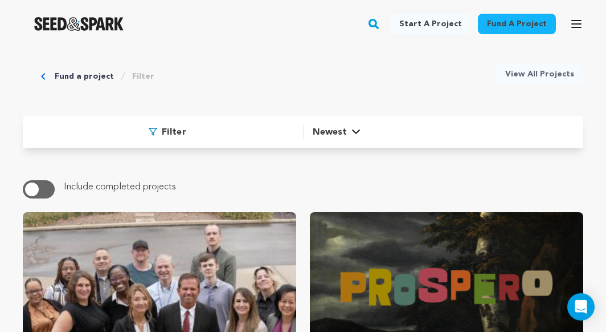
scroll to position [48, 0]
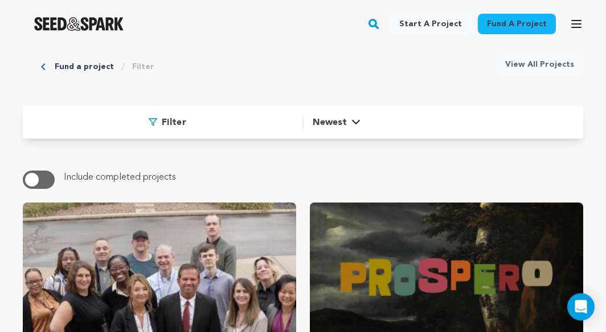
click at [343, 117] on span "Newest" at bounding box center [330, 123] width 34 height 14
click at [334, 121] on span "Newest" at bounding box center [330, 123] width 34 height 14
click at [528, 64] on link "View All Projects" at bounding box center [539, 64] width 87 height 21
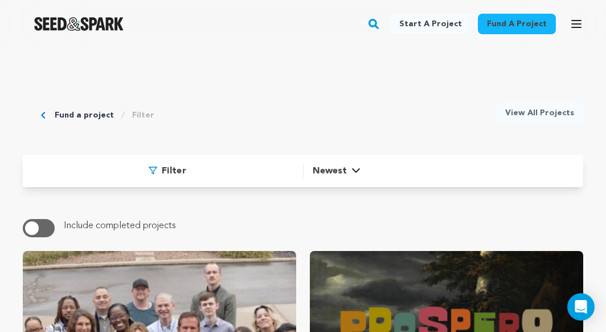
click at [580, 23] on icon "button" at bounding box center [577, 24] width 14 height 14
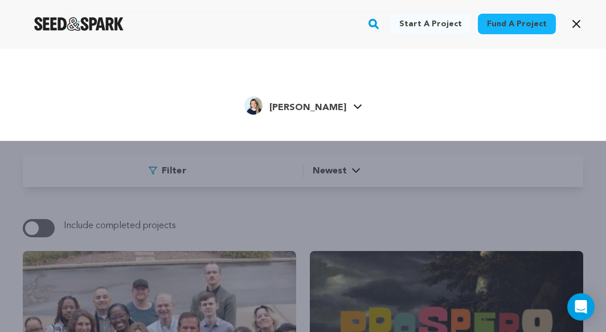
click at [353, 104] on icon at bounding box center [357, 107] width 9 height 6
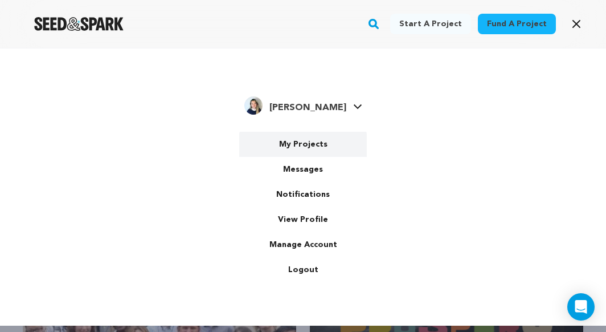
click at [309, 143] on link "My Projects" at bounding box center [303, 144] width 128 height 25
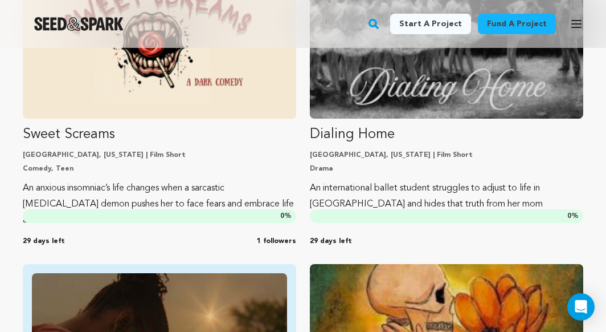
scroll to position [577, 0]
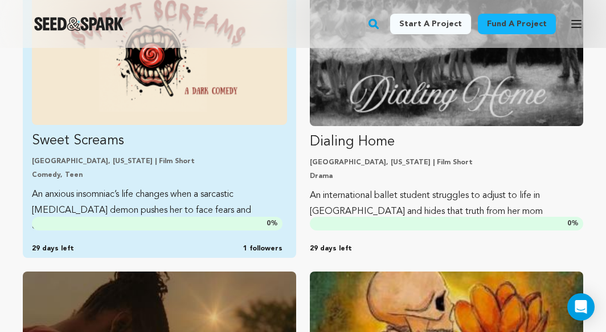
click at [179, 190] on p "An anxious insomniac’s life changes when a sarcastic [MEDICAL_DATA] demon pushe…" at bounding box center [159, 210] width 255 height 48
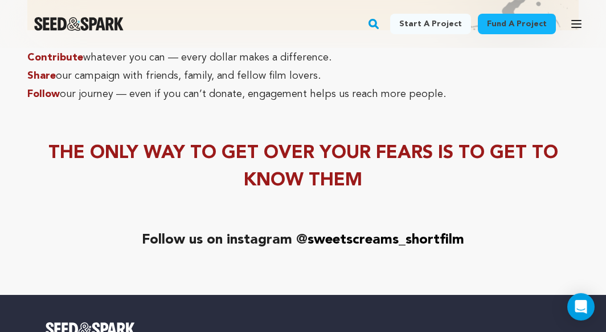
scroll to position [2831, 0]
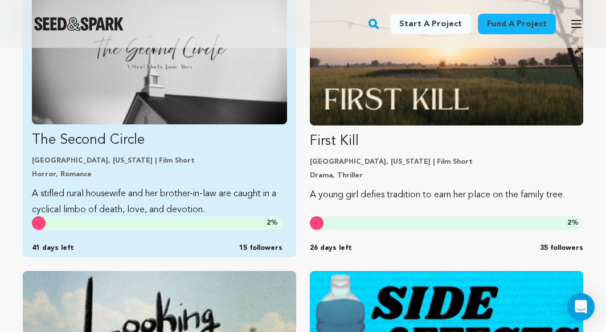
scroll to position [1494, 0]
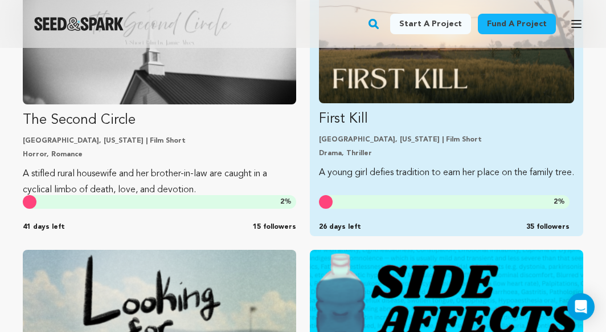
click at [366, 85] on img "Fund First Kill" at bounding box center [446, 31] width 255 height 143
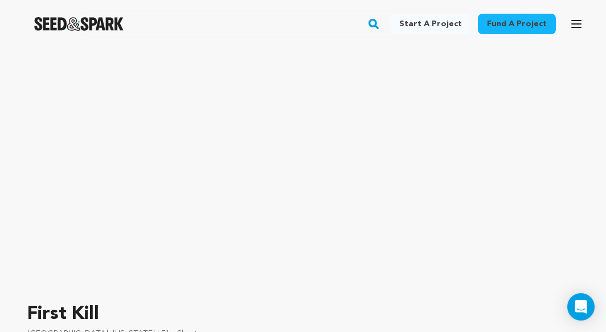
scroll to position [103, 0]
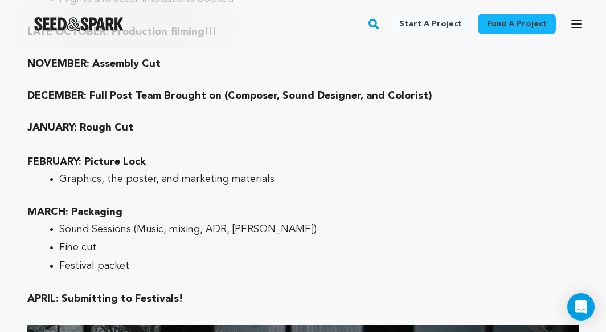
scroll to position [2946, 0]
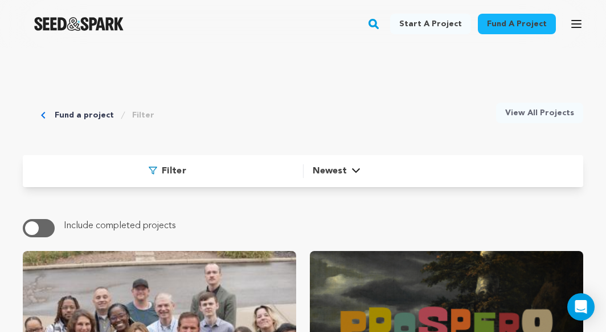
click at [349, 170] on div "Newest" at bounding box center [337, 171] width 48 height 14
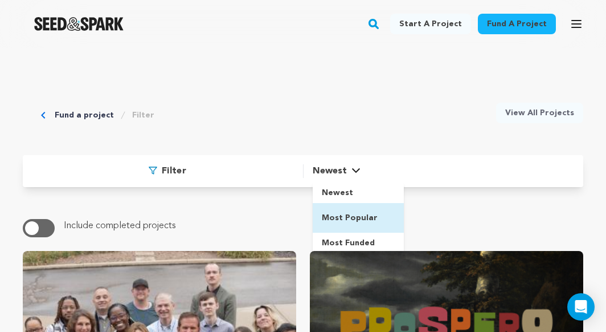
click at [334, 224] on link "Most Popular" at bounding box center [358, 218] width 91 height 30
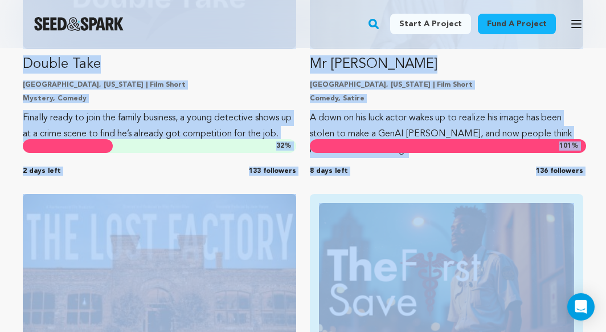
scroll to position [1260, 0]
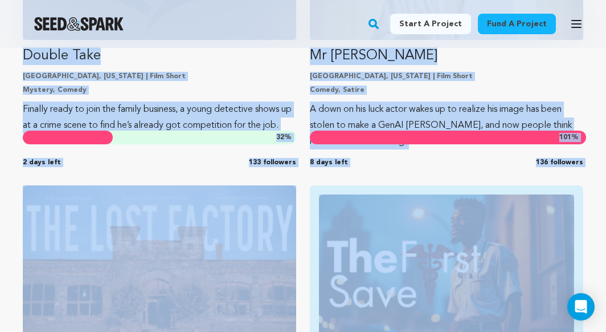
drag, startPoint x: 602, startPoint y: 125, endPoint x: 580, endPoint y: 275, distance: 151.4
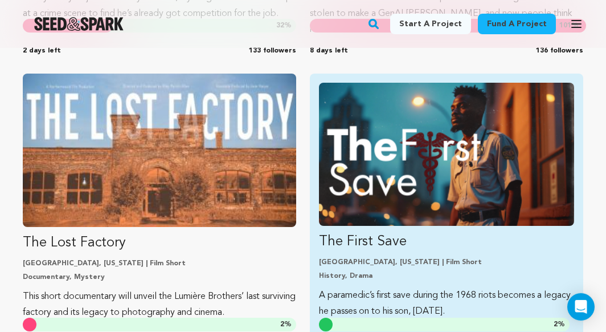
scroll to position [1374, 0]
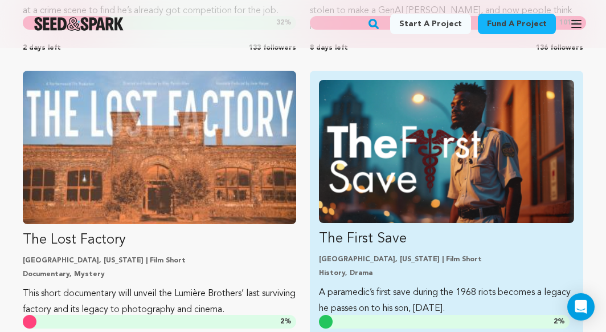
drag, startPoint x: 601, startPoint y: 179, endPoint x: 569, endPoint y: 322, distance: 147.1
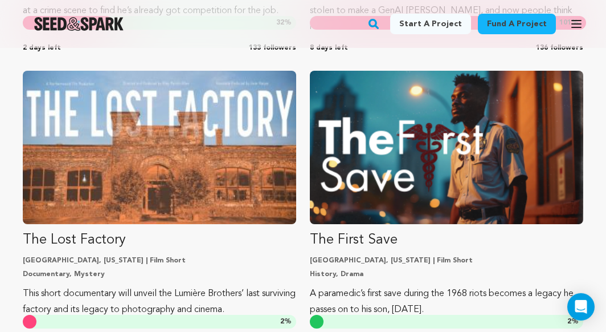
click at [575, 23] on icon "button" at bounding box center [577, 24] width 14 height 14
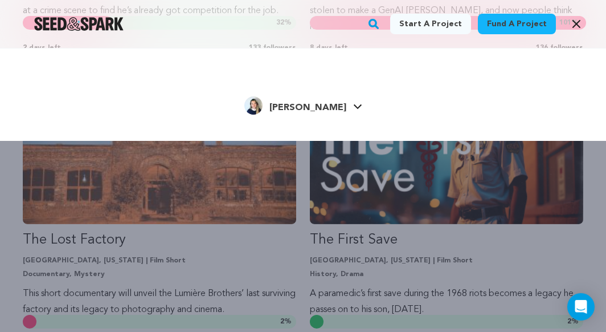
click at [353, 107] on icon at bounding box center [357, 107] width 9 height 6
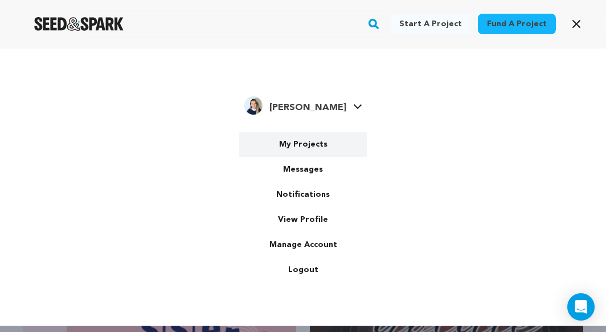
click at [303, 153] on link "My Projects" at bounding box center [303, 144] width 128 height 25
